Goal: Navigation & Orientation: Go to known website

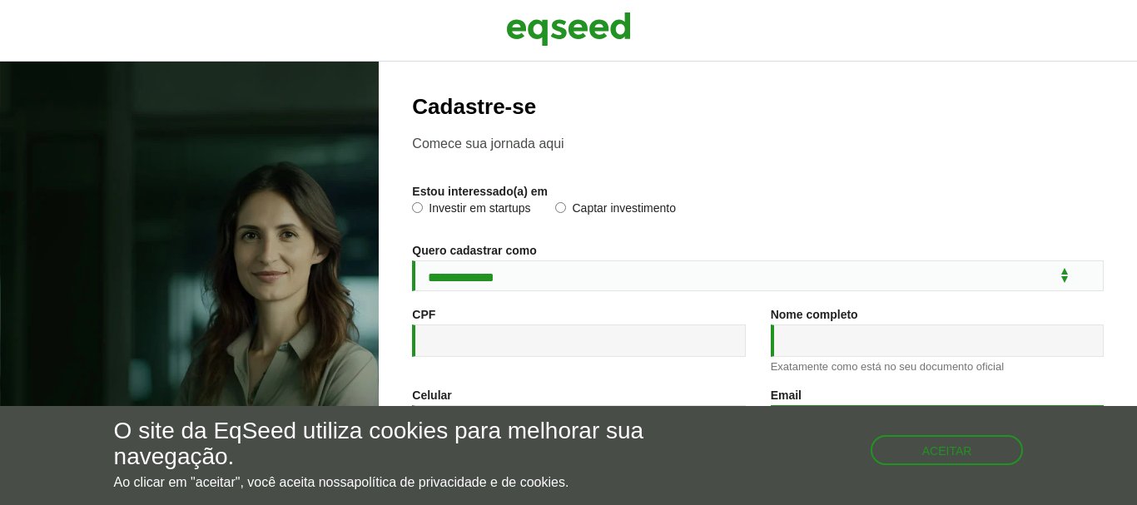
type input "**********"
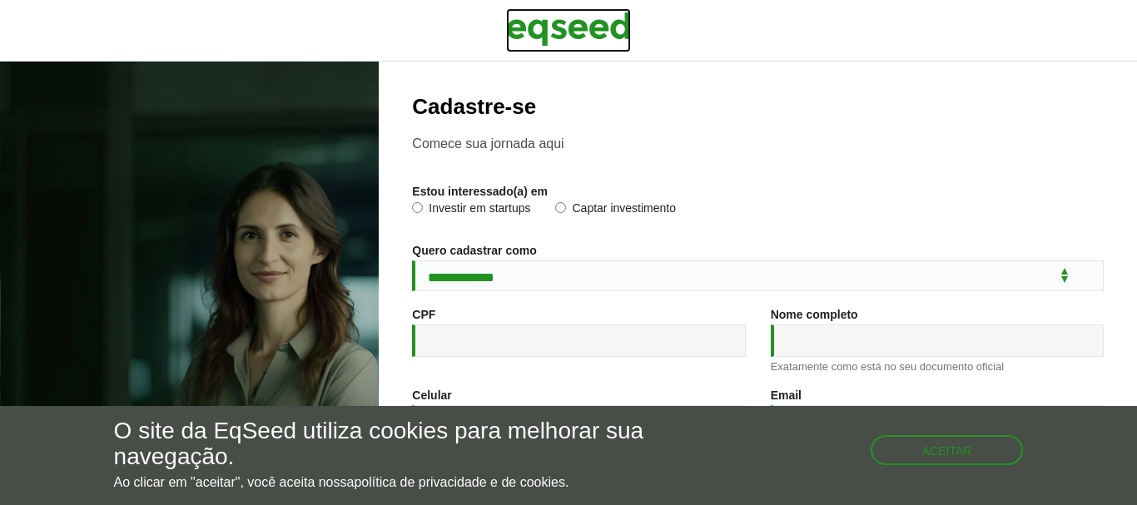
click at [563, 33] on img at bounding box center [568, 29] width 125 height 42
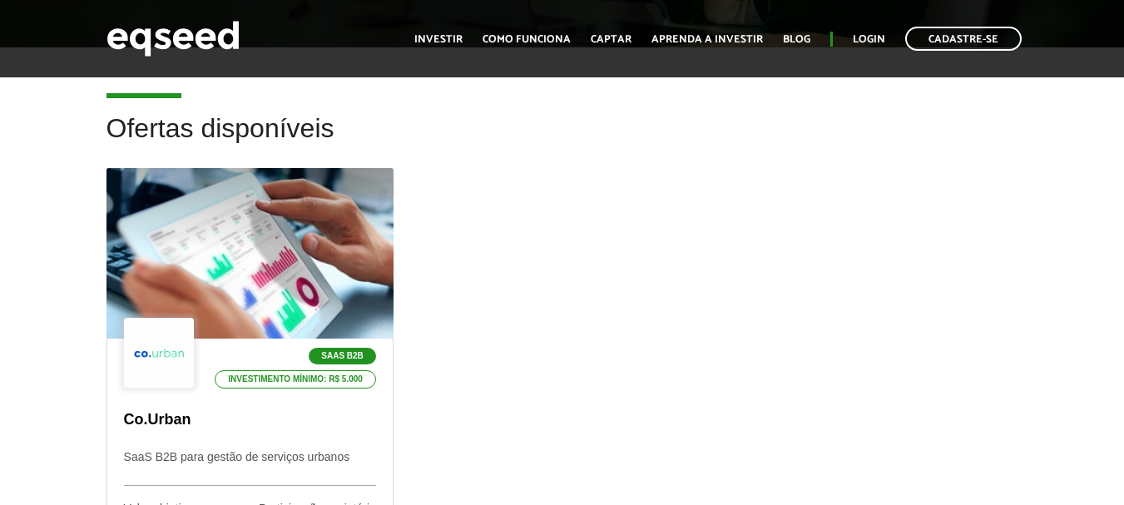
scroll to position [389, 0]
